Goal: Ask a question: Seek information or help from site administrators or community

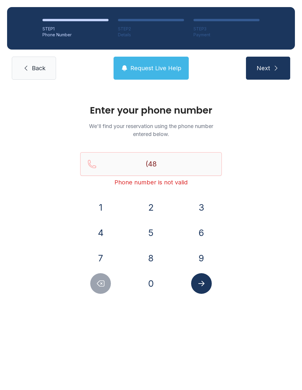
click at [55, 68] on link "Back" at bounding box center [34, 68] width 44 height 23
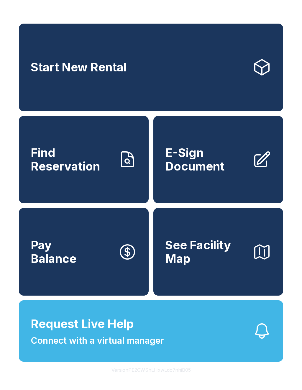
click at [129, 333] on span "Request Live Help" at bounding box center [82, 324] width 103 height 18
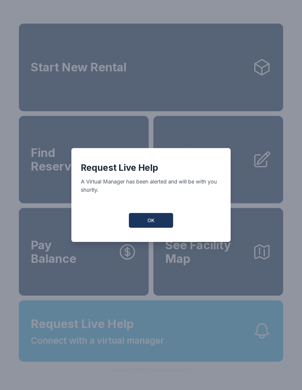
click at [151, 222] on span "OK" at bounding box center [151, 220] width 7 height 7
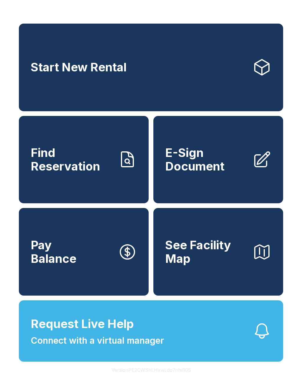
click at [217, 350] on button "Request Live Help Connect with a virtual manager" at bounding box center [151, 331] width 265 height 61
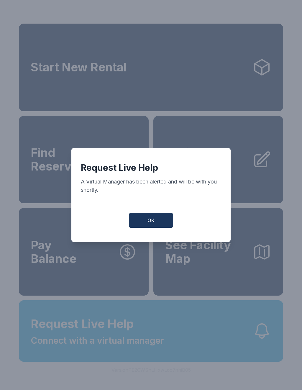
click at [148, 218] on button "OK" at bounding box center [151, 220] width 44 height 15
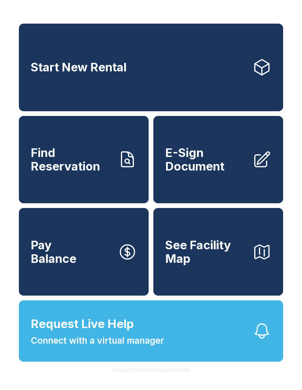
click at [208, 343] on button "Request Live Help Connect with a virtual manager" at bounding box center [151, 331] width 265 height 61
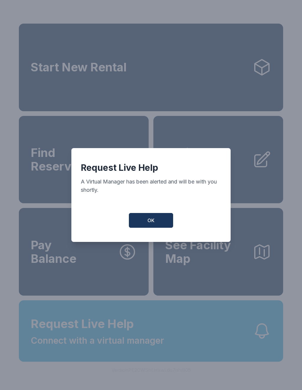
click at [156, 223] on button "OK" at bounding box center [151, 220] width 44 height 15
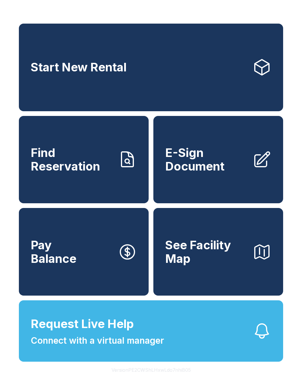
click at [147, 330] on span "Request Live Help Connect with a virtual manager" at bounding box center [97, 331] width 133 height 32
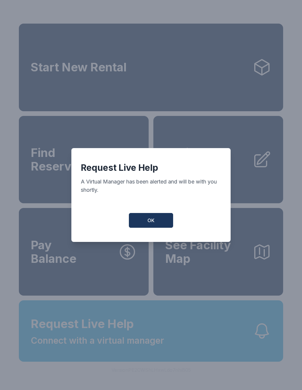
click at [151, 228] on button "OK" at bounding box center [151, 220] width 44 height 15
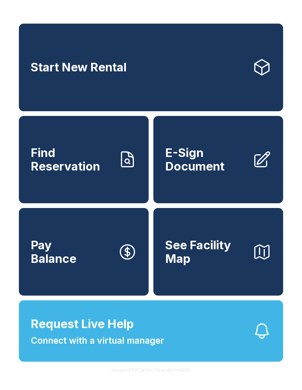
click at [155, 347] on span "Request Live Help Connect with a virtual manager" at bounding box center [97, 331] width 133 height 32
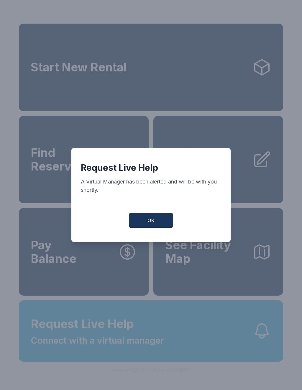
click at [152, 224] on span "OK" at bounding box center [151, 220] width 7 height 7
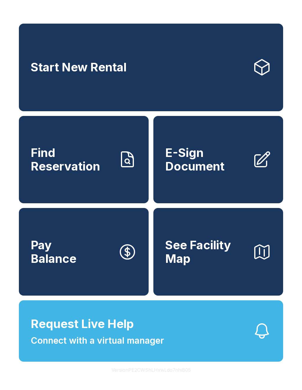
click at [156, 345] on span "Request Live Help Connect with a virtual manager" at bounding box center [97, 331] width 133 height 32
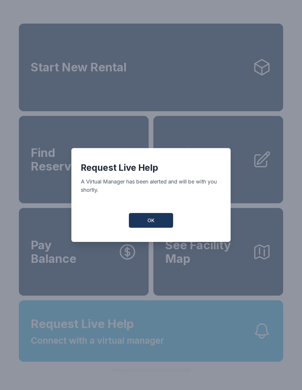
click at [150, 221] on span "OK" at bounding box center [151, 220] width 7 height 7
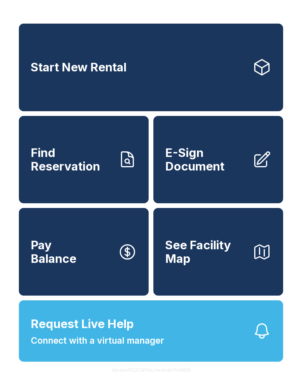
click at [167, 344] on button "Request Live Help Connect with a virtual manager" at bounding box center [151, 331] width 265 height 61
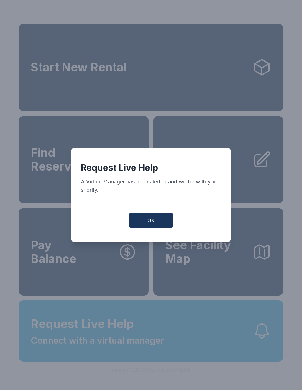
click at [147, 218] on button "OK" at bounding box center [151, 220] width 44 height 15
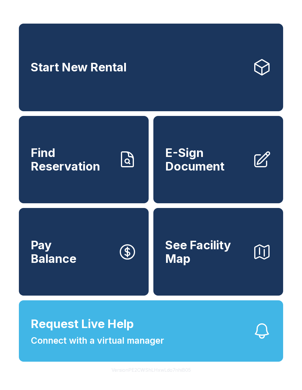
click at [182, 349] on button "Request Live Help Connect with a virtual manager" at bounding box center [151, 331] width 265 height 61
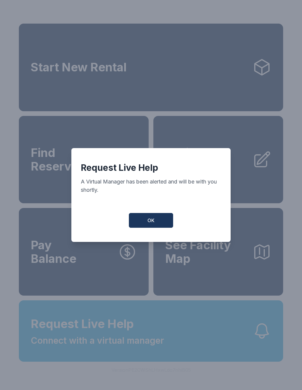
click at [149, 220] on span "OK" at bounding box center [151, 220] width 7 height 7
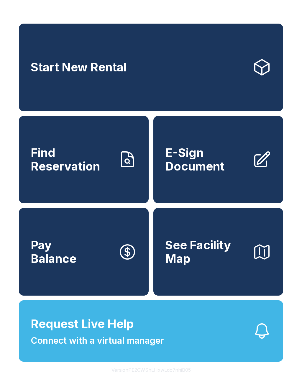
click at [182, 359] on button "Request Live Help Connect with a virtual manager" at bounding box center [151, 331] width 265 height 61
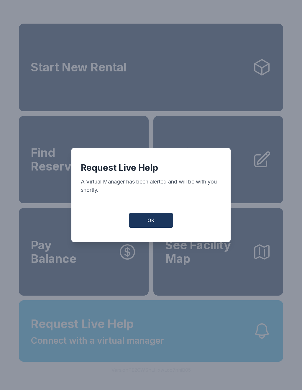
click at [155, 223] on button "OK" at bounding box center [151, 220] width 44 height 15
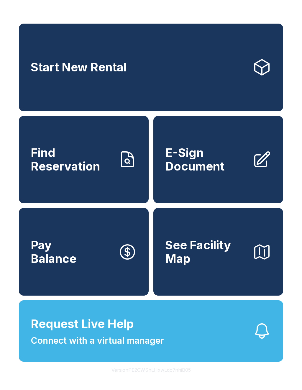
click at [170, 344] on button "Request Live Help Connect with a virtual manager" at bounding box center [151, 331] width 265 height 61
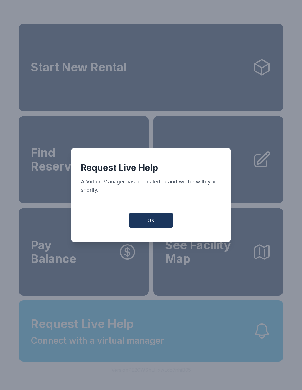
click at [155, 219] on button "OK" at bounding box center [151, 220] width 44 height 15
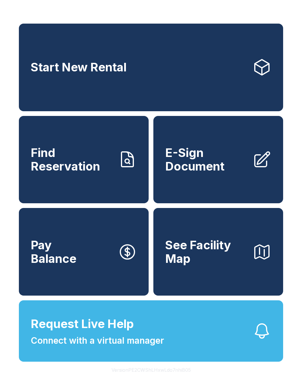
click at [179, 351] on button "Request Live Help Connect with a virtual manager" at bounding box center [151, 331] width 265 height 61
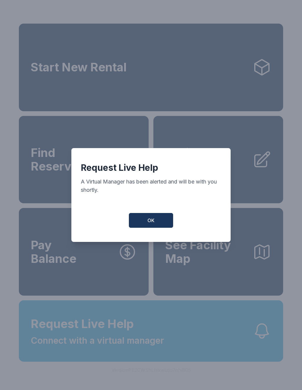
click at [158, 222] on button "OK" at bounding box center [151, 220] width 44 height 15
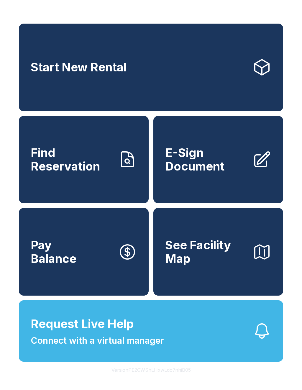
click at [187, 349] on button "Request Live Help Connect with a virtual manager" at bounding box center [151, 331] width 265 height 61
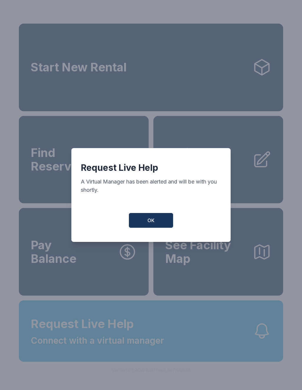
click at [155, 223] on button "OK" at bounding box center [151, 220] width 44 height 15
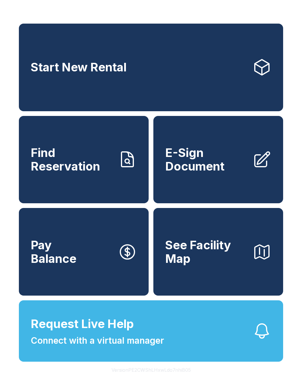
click at [189, 343] on button "Request Live Help Connect with a virtual manager" at bounding box center [151, 331] width 265 height 61
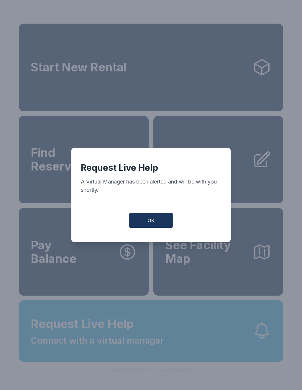
click at [156, 222] on button "OK" at bounding box center [151, 220] width 44 height 15
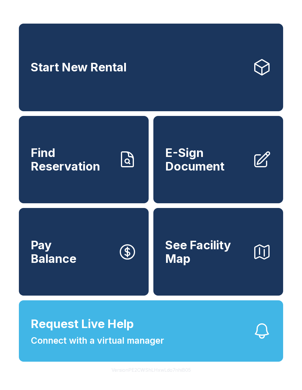
click at [189, 343] on button "Request Live Help Connect with a virtual manager" at bounding box center [151, 331] width 265 height 61
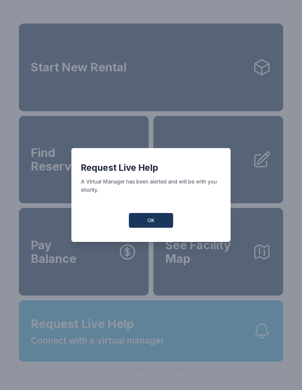
click at [155, 225] on button "OK" at bounding box center [151, 220] width 44 height 15
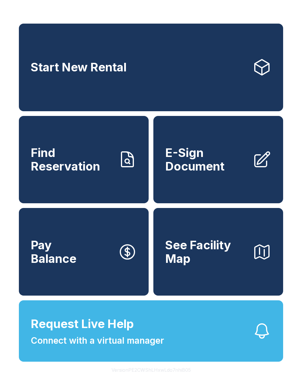
click at [168, 344] on button "Request Live Help Connect with a virtual manager" at bounding box center [151, 331] width 265 height 61
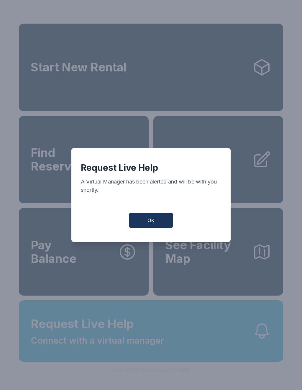
click at [154, 224] on span "OK" at bounding box center [151, 220] width 7 height 7
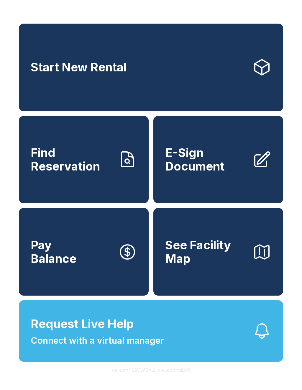
click at [175, 340] on button "Request Live Help Connect with a virtual manager" at bounding box center [151, 331] width 265 height 61
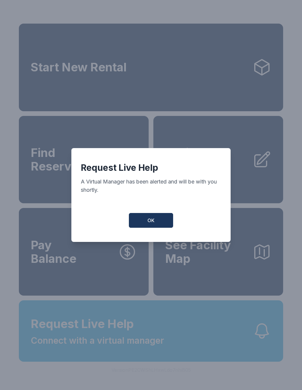
click at [151, 222] on span "OK" at bounding box center [151, 220] width 7 height 7
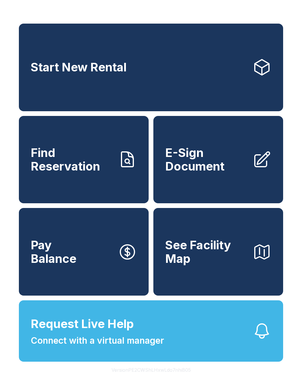
click at [166, 349] on button "Request Live Help Connect with a virtual manager" at bounding box center [151, 331] width 265 height 61
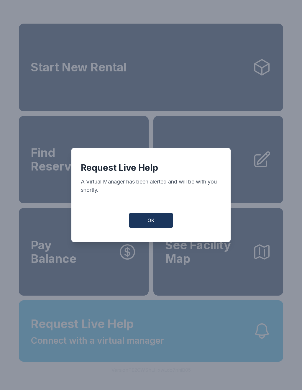
click at [155, 221] on button "OK" at bounding box center [151, 220] width 44 height 15
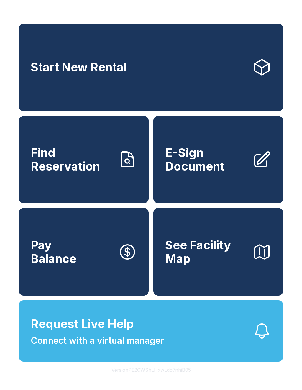
click at [196, 337] on button "Request Live Help Connect with a virtual manager" at bounding box center [151, 331] width 265 height 61
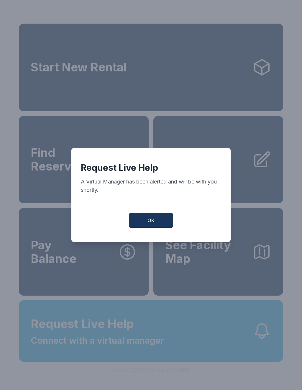
click at [151, 221] on span "OK" at bounding box center [151, 220] width 7 height 7
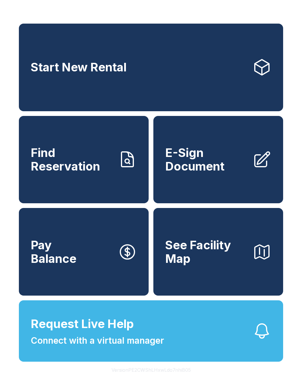
click at [234, 262] on span "See Facility Map" at bounding box center [206, 252] width 83 height 27
click at [134, 339] on span "Request Live Help Connect with a virtual manager" at bounding box center [97, 331] width 133 height 32
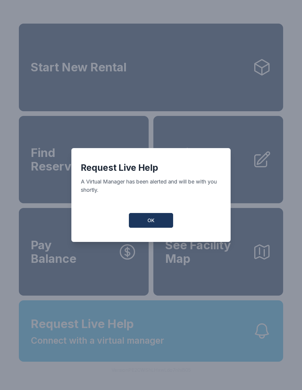
click at [150, 222] on span "OK" at bounding box center [151, 220] width 7 height 7
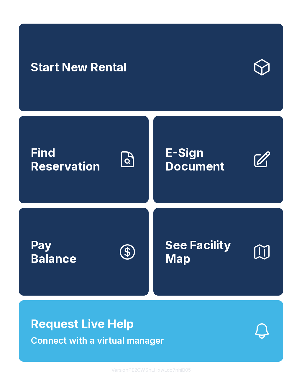
click at [181, 342] on button "Request Live Help Connect with a virtual manager" at bounding box center [151, 331] width 265 height 61
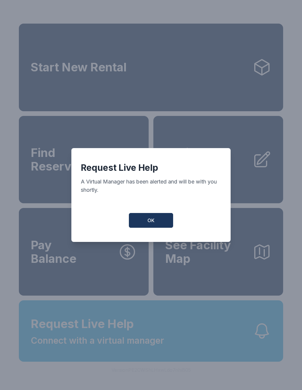
click at [144, 218] on button "OK" at bounding box center [151, 220] width 44 height 15
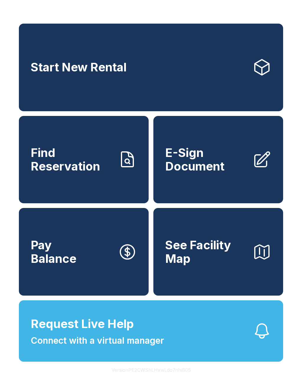
click at [86, 160] on span "Find Reservation" at bounding box center [72, 159] width 83 height 27
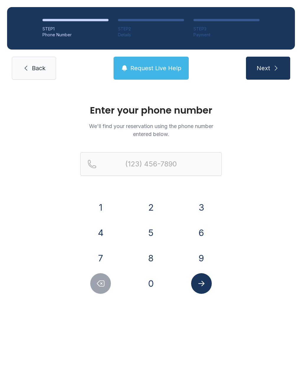
click at [153, 65] on span "Request Live Help" at bounding box center [155, 68] width 51 height 8
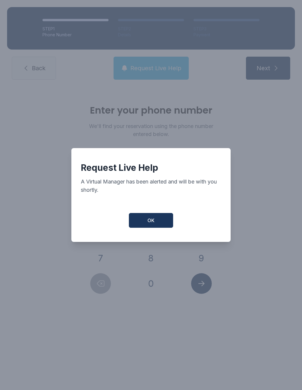
click at [154, 218] on button "OK" at bounding box center [151, 220] width 44 height 15
